Goal: Find specific page/section: Find specific page/section

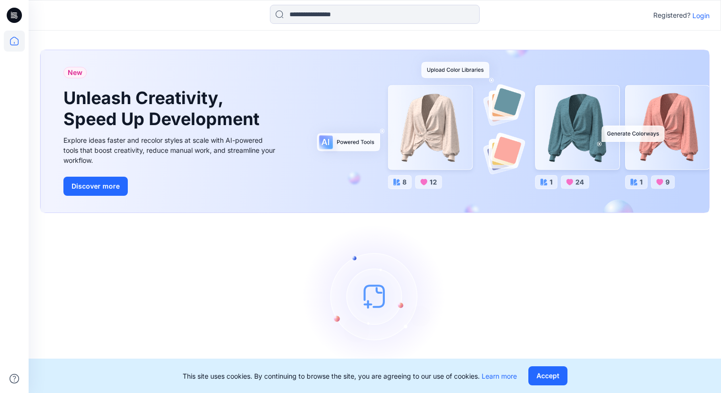
scroll to position [15, 0]
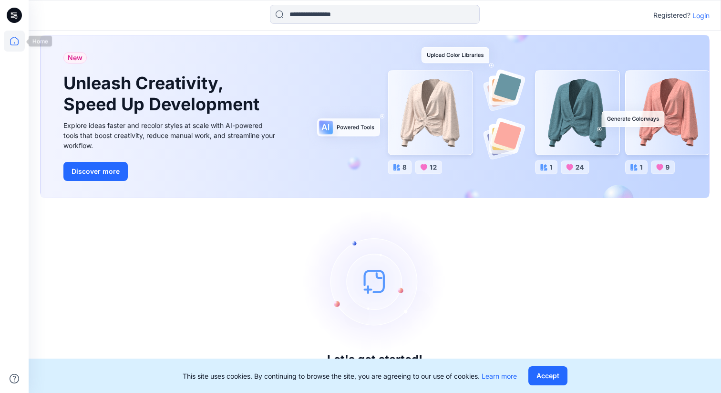
click at [13, 42] on icon at bounding box center [14, 41] width 21 height 21
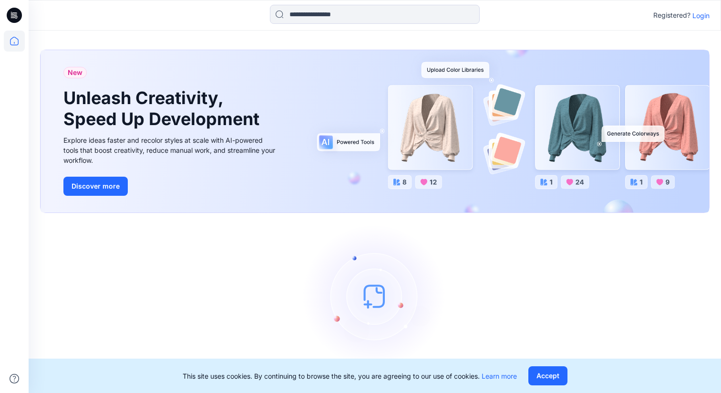
click at [700, 18] on p "Login" at bounding box center [701, 15] width 17 height 10
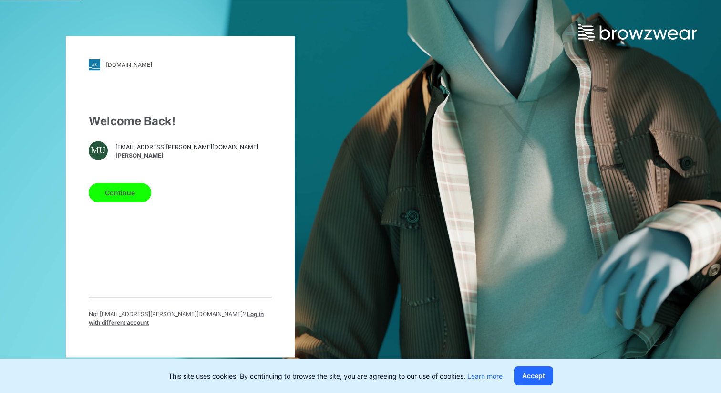
click at [125, 202] on button "Continue" at bounding box center [120, 192] width 63 height 19
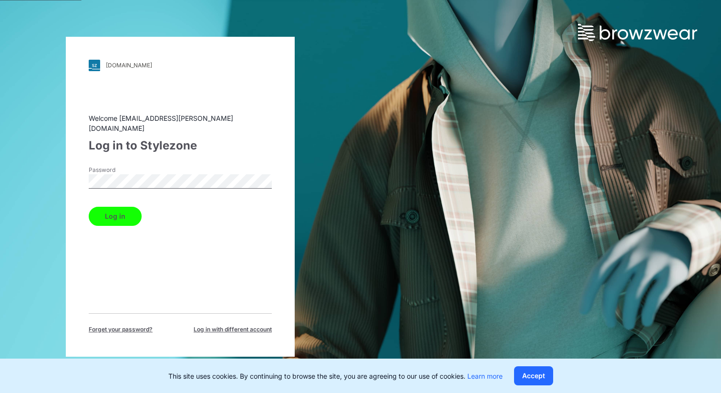
click at [89, 207] on button "Log in" at bounding box center [115, 216] width 53 height 19
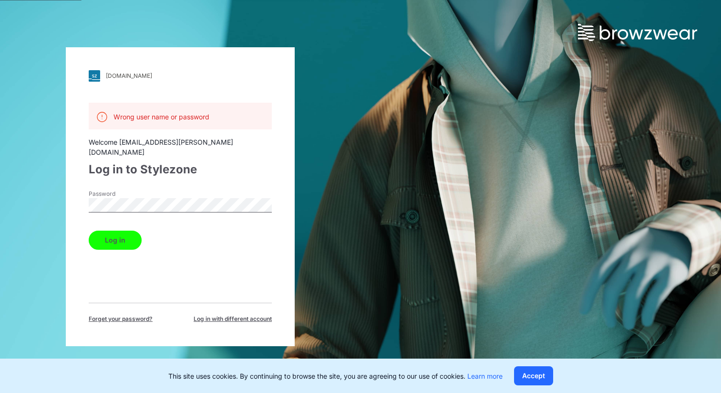
click at [89, 230] on button "Log in" at bounding box center [115, 239] width 53 height 19
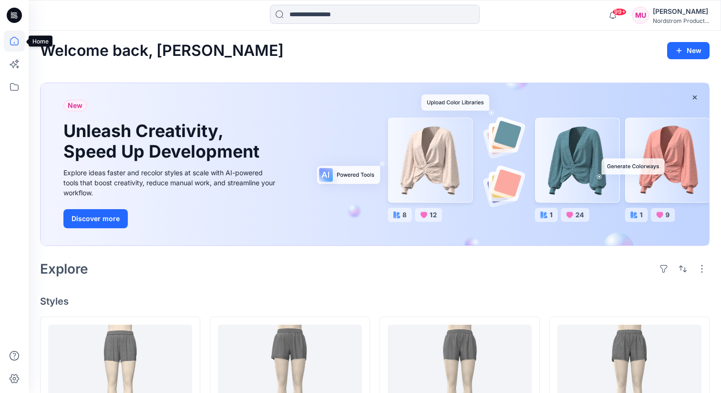
click at [18, 44] on icon at bounding box center [14, 41] width 9 height 9
click at [17, 85] on icon at bounding box center [14, 86] width 21 height 21
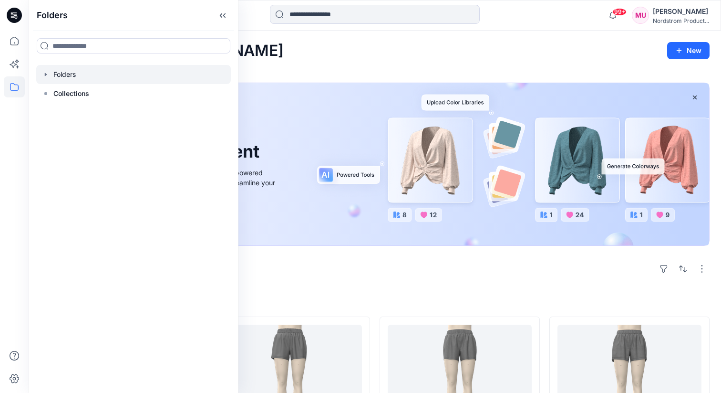
click at [71, 77] on div at bounding box center [133, 74] width 195 height 19
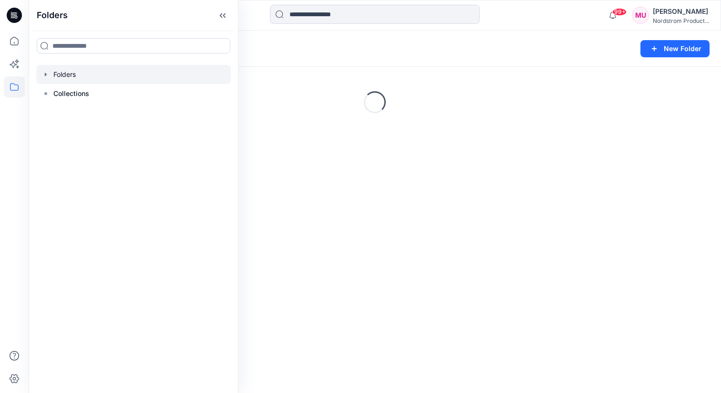
click at [45, 73] on icon "button" at bounding box center [46, 74] width 2 height 3
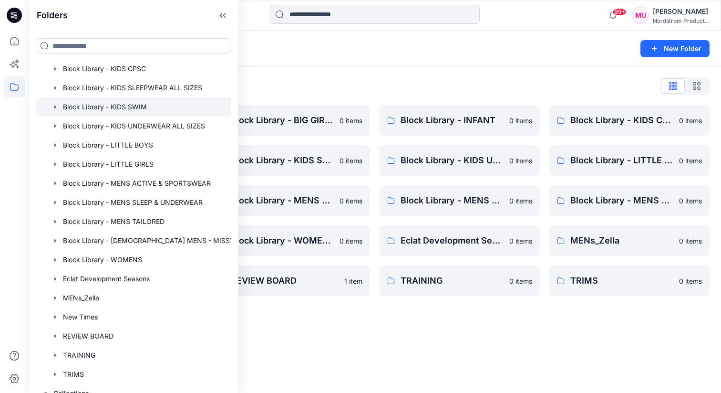
scroll to position [92, 0]
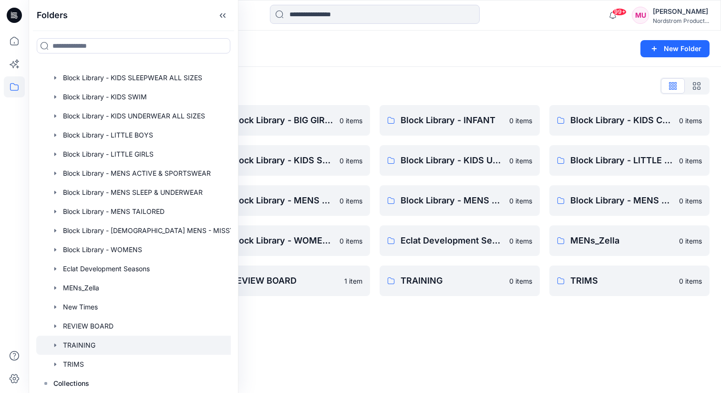
click at [57, 345] on icon "button" at bounding box center [56, 345] width 8 height 8
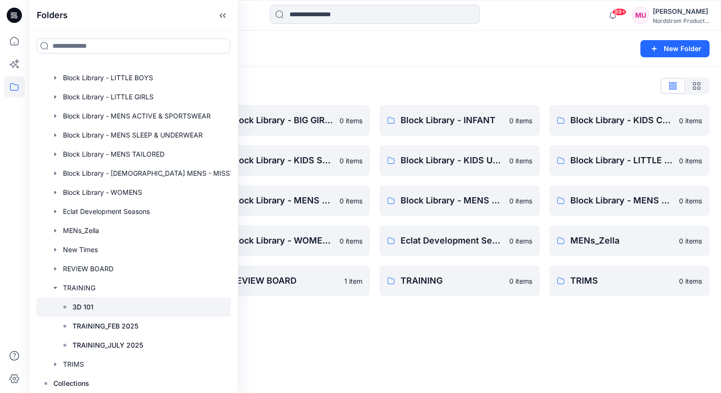
click at [87, 303] on p "3D 101" at bounding box center [83, 306] width 21 height 11
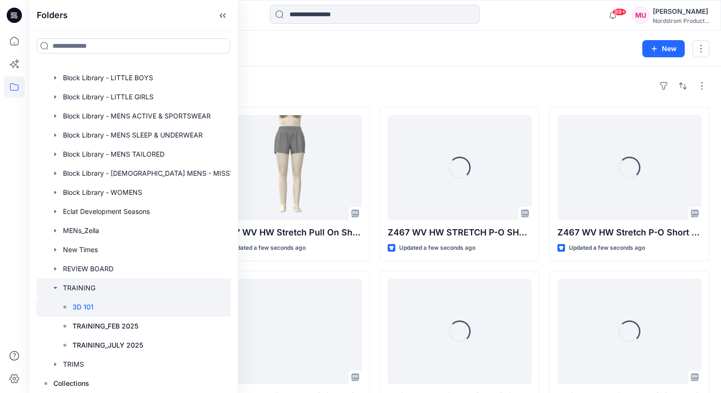
click at [58, 286] on icon "button" at bounding box center [56, 288] width 8 height 8
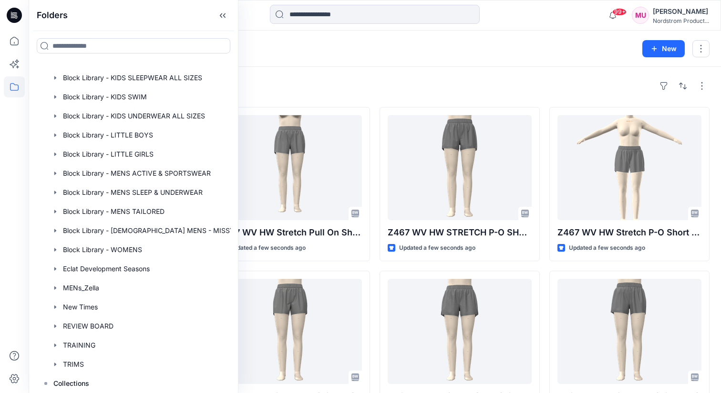
click at [474, 80] on div "Styles" at bounding box center [375, 85] width 670 height 15
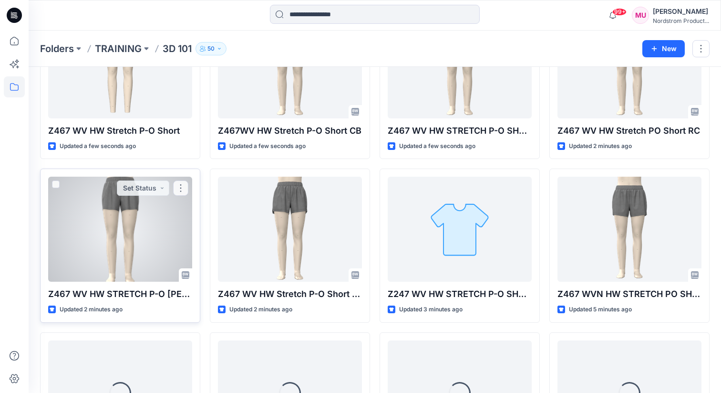
scroll to position [267, 0]
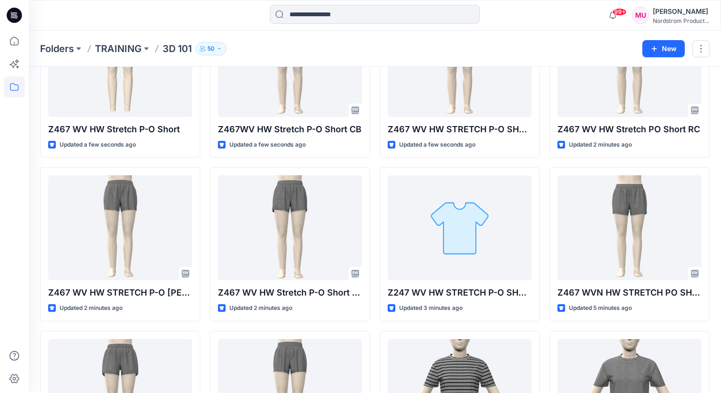
click at [205, 253] on div "Z467 WV HW STRETCH P-O [PERSON_NAME] Updated a few seconds ago Z467 WV HW Stret…" at bounding box center [375, 325] width 670 height 971
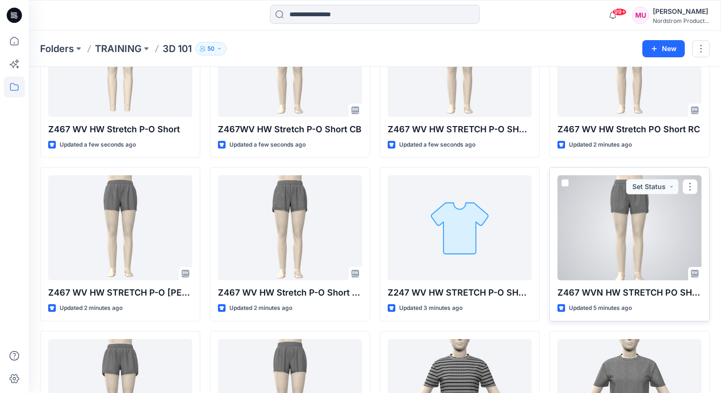
click at [648, 238] on div at bounding box center [630, 227] width 144 height 105
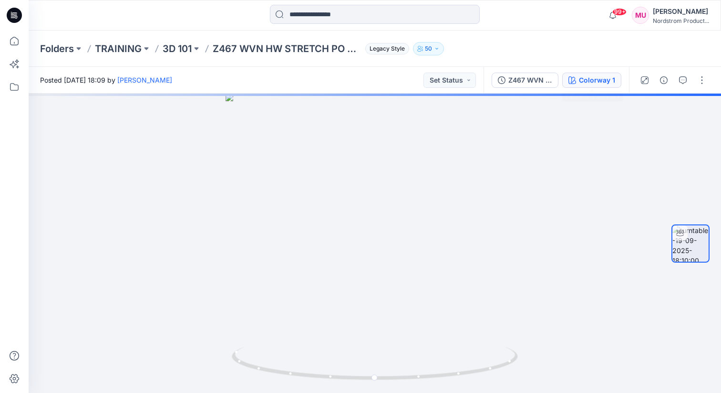
click at [596, 79] on div "Colorway 1" at bounding box center [597, 80] width 36 height 10
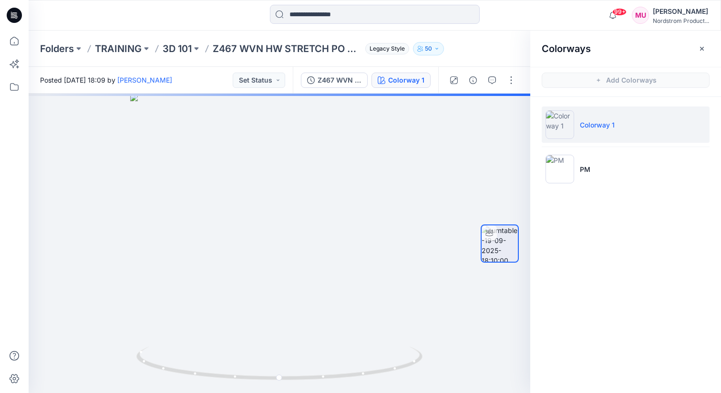
click at [565, 120] on img at bounding box center [560, 124] width 29 height 29
click at [508, 47] on div "Folders TRAINING 3D 101 Z467 WVN HW STRETCH PO SHORT MU Legacy Style 50" at bounding box center [337, 48] width 595 height 13
click at [700, 49] on icon "button" at bounding box center [703, 49] width 8 height 8
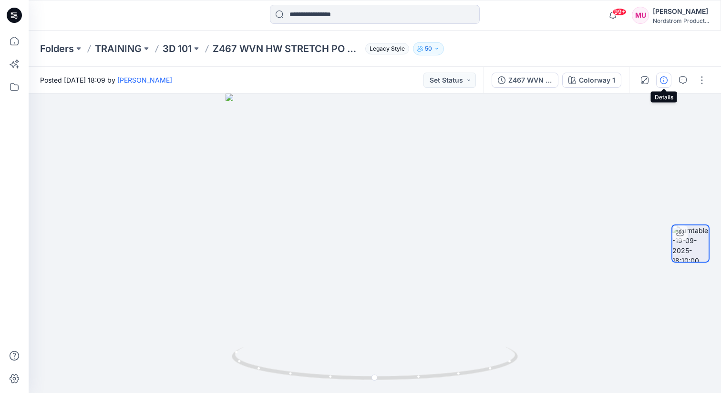
click at [662, 79] on icon "button" at bounding box center [664, 80] width 8 height 8
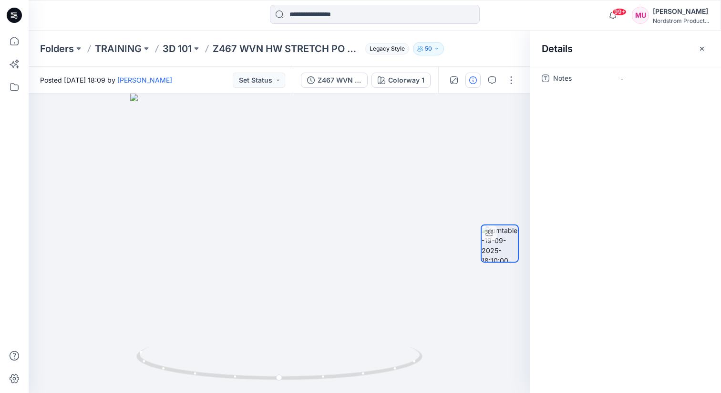
click at [662, 79] on span "-" at bounding box center [662, 78] width 83 height 10
click at [700, 46] on icon "button" at bounding box center [703, 49] width 8 height 8
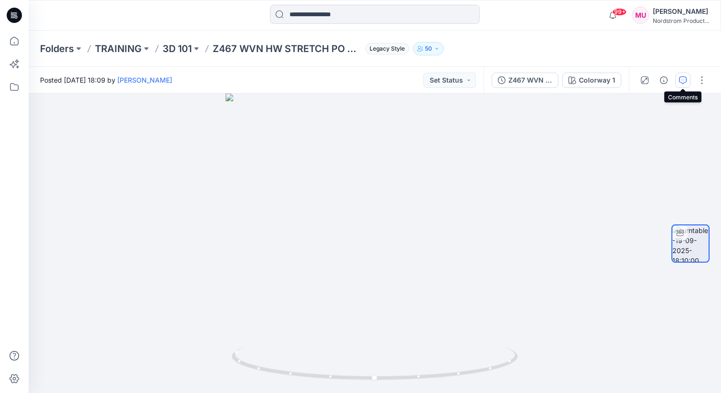
click at [680, 79] on icon "button" at bounding box center [683, 80] width 8 height 8
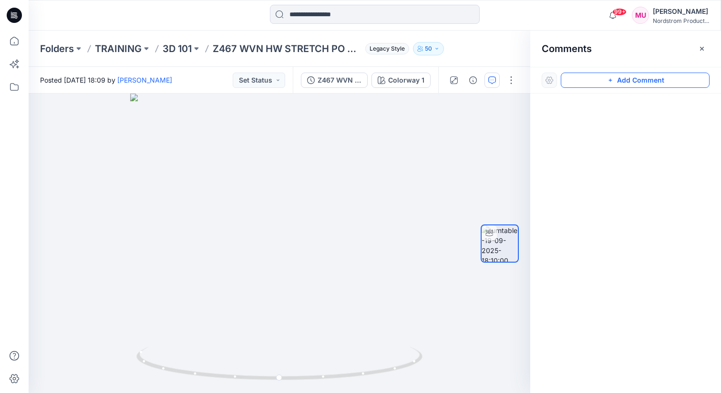
click at [659, 81] on button "Add Comment" at bounding box center [635, 80] width 149 height 15
click at [700, 50] on icon "button" at bounding box center [703, 49] width 8 height 8
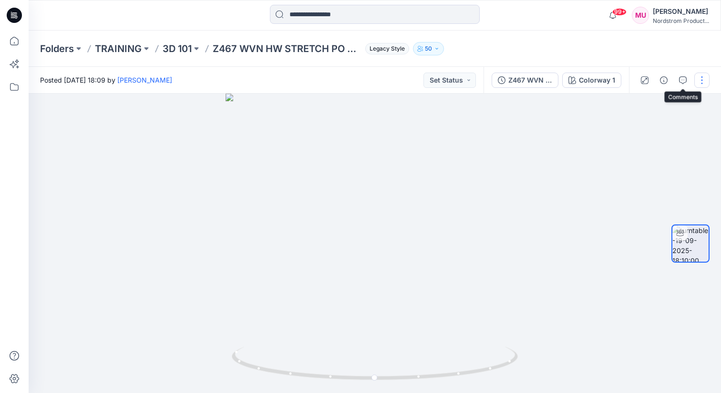
click at [696, 81] on button "button" at bounding box center [702, 80] width 15 height 15
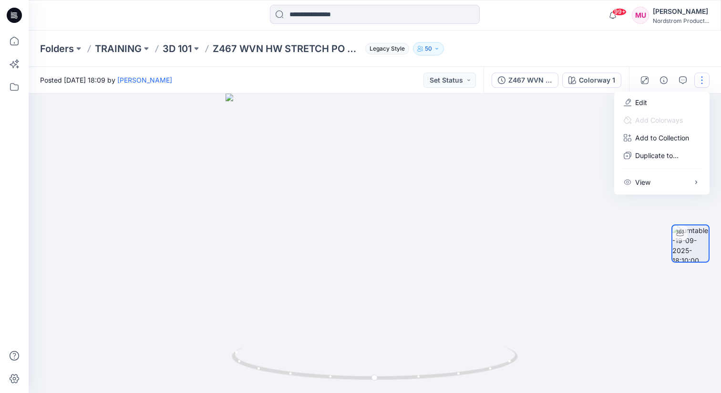
click at [655, 43] on div "Folders TRAINING 3D 101 Z467 WVN HW STRETCH PO SHORT MU Legacy Style 50" at bounding box center [375, 49] width 693 height 36
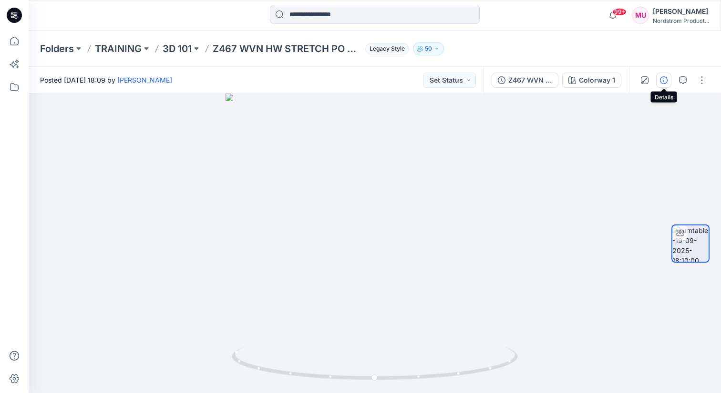
click at [666, 79] on icon "button" at bounding box center [664, 80] width 8 height 8
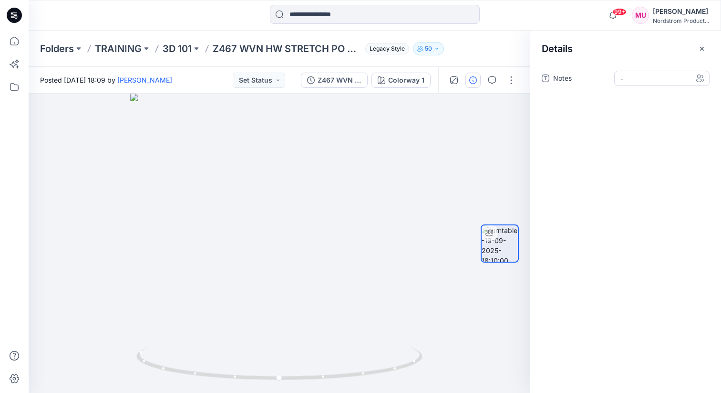
click at [649, 78] on span "-" at bounding box center [662, 78] width 83 height 10
type textarea "**********"
click at [704, 49] on icon "button" at bounding box center [703, 49] width 8 height 8
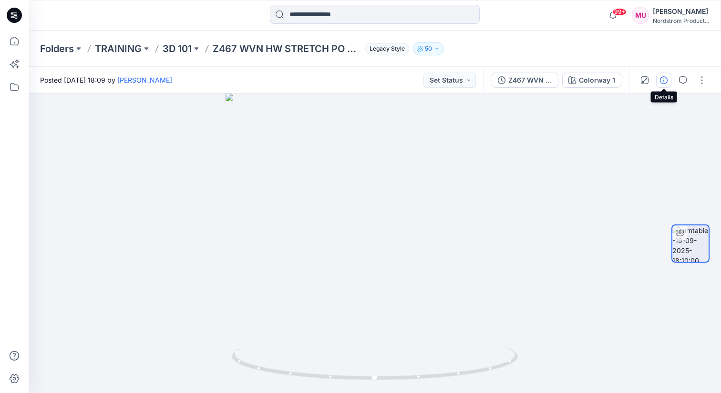
click at [664, 80] on icon "button" at bounding box center [664, 80] width 8 height 8
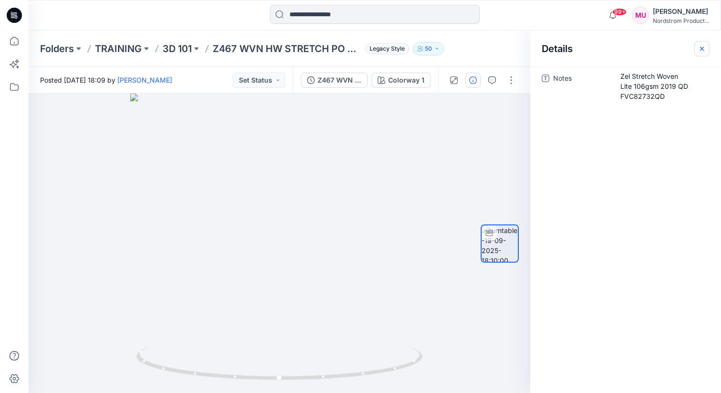
click at [704, 48] on icon "button" at bounding box center [703, 49] width 8 height 8
